Goal: Navigation & Orientation: Go to known website

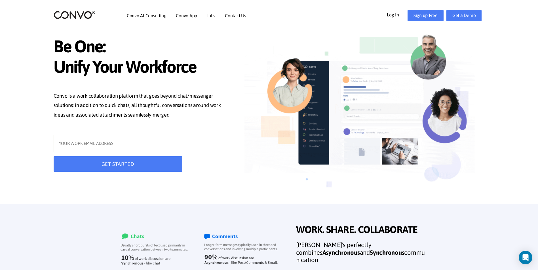
click at [390, 17] on link "Log In" at bounding box center [397, 14] width 21 height 9
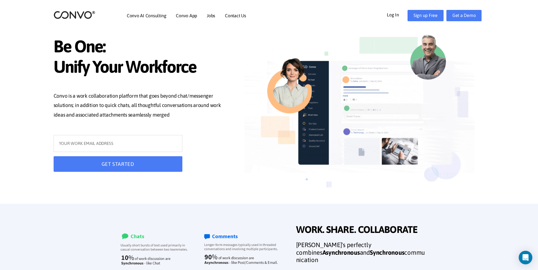
click at [399, 17] on link "Log In" at bounding box center [397, 14] width 21 height 9
click at [396, 13] on link "Log In" at bounding box center [397, 14] width 21 height 9
